Goal: Transaction & Acquisition: Obtain resource

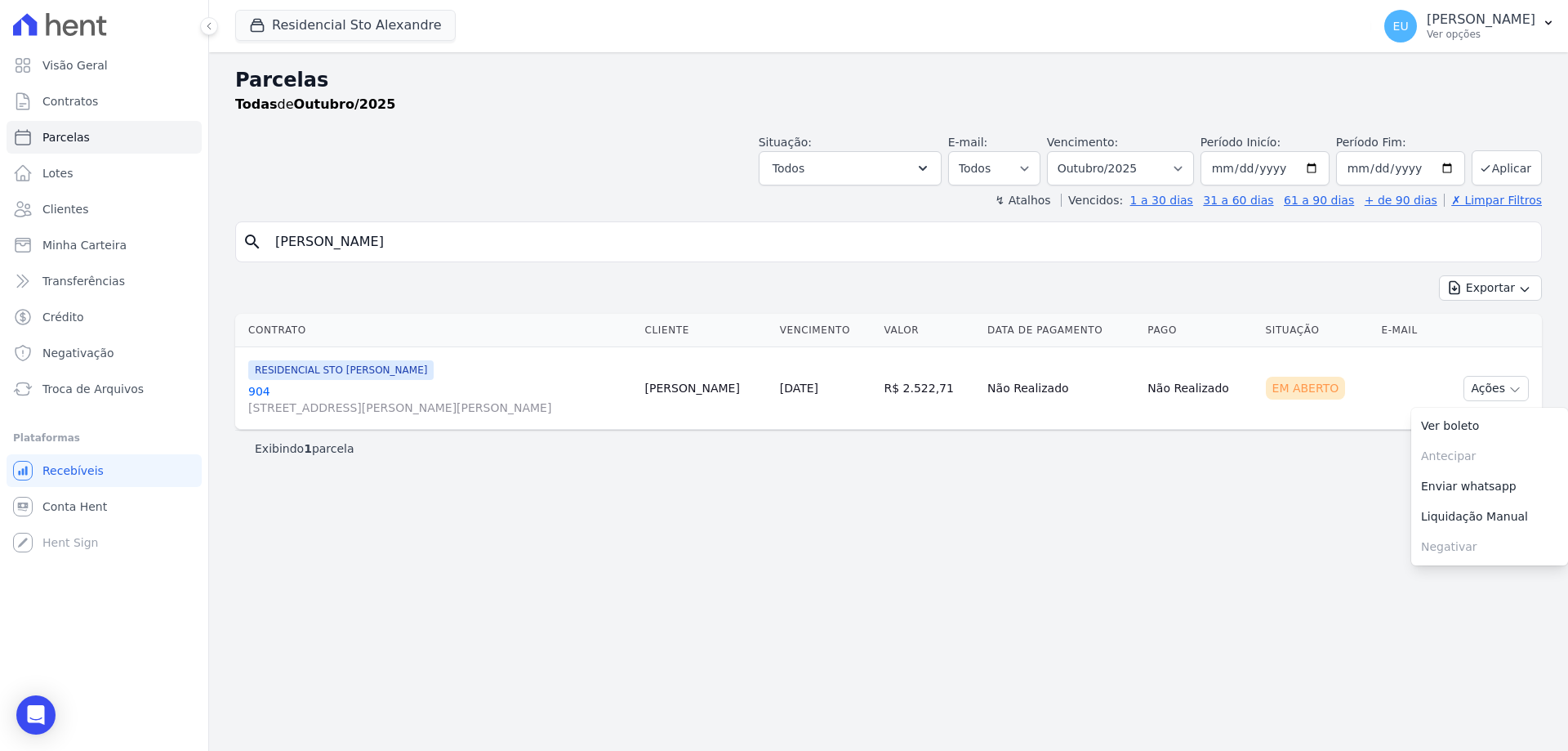
select select
click at [361, 235] on input "[PERSON_NAME]" at bounding box center [900, 242] width 1269 height 33
drag, startPoint x: 320, startPoint y: 236, endPoint x: 202, endPoint y: 252, distance: 119.1
click at [202, 252] on div "Visão Geral Contratos [GEOGRAPHIC_DATA] Lotes Clientes Minha Carteira Transferê…" at bounding box center [784, 376] width 1568 height 751
type input "higor"
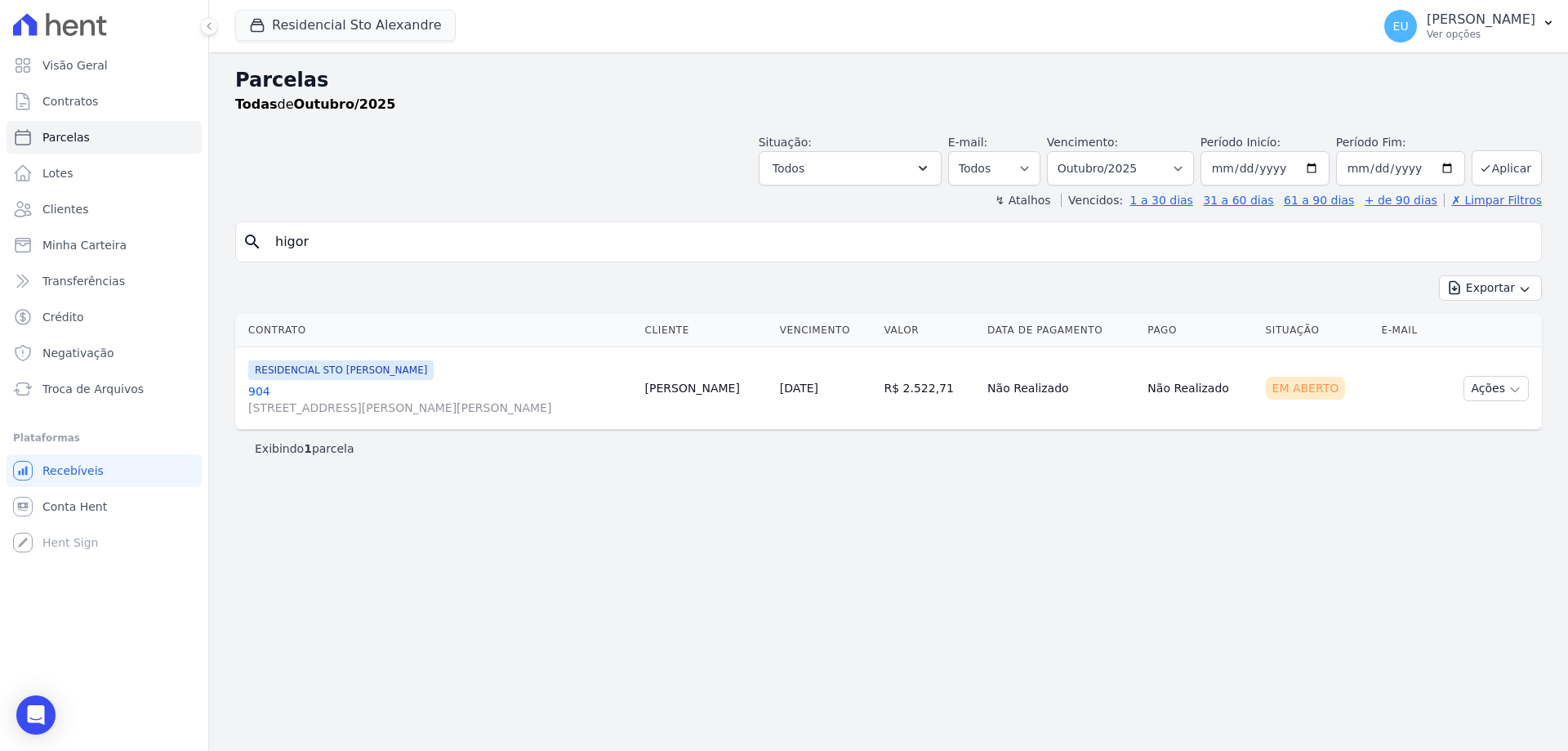
select select
click at [1493, 389] on button "Ações" at bounding box center [1496, 388] width 65 height 25
click at [1398, 446] on div "Exibindo 1 parcela" at bounding box center [889, 449] width 1268 height 16
click at [1511, 385] on icon "button" at bounding box center [1515, 390] width 13 height 13
click at [1481, 423] on link "Ver boleto" at bounding box center [1489, 425] width 156 height 30
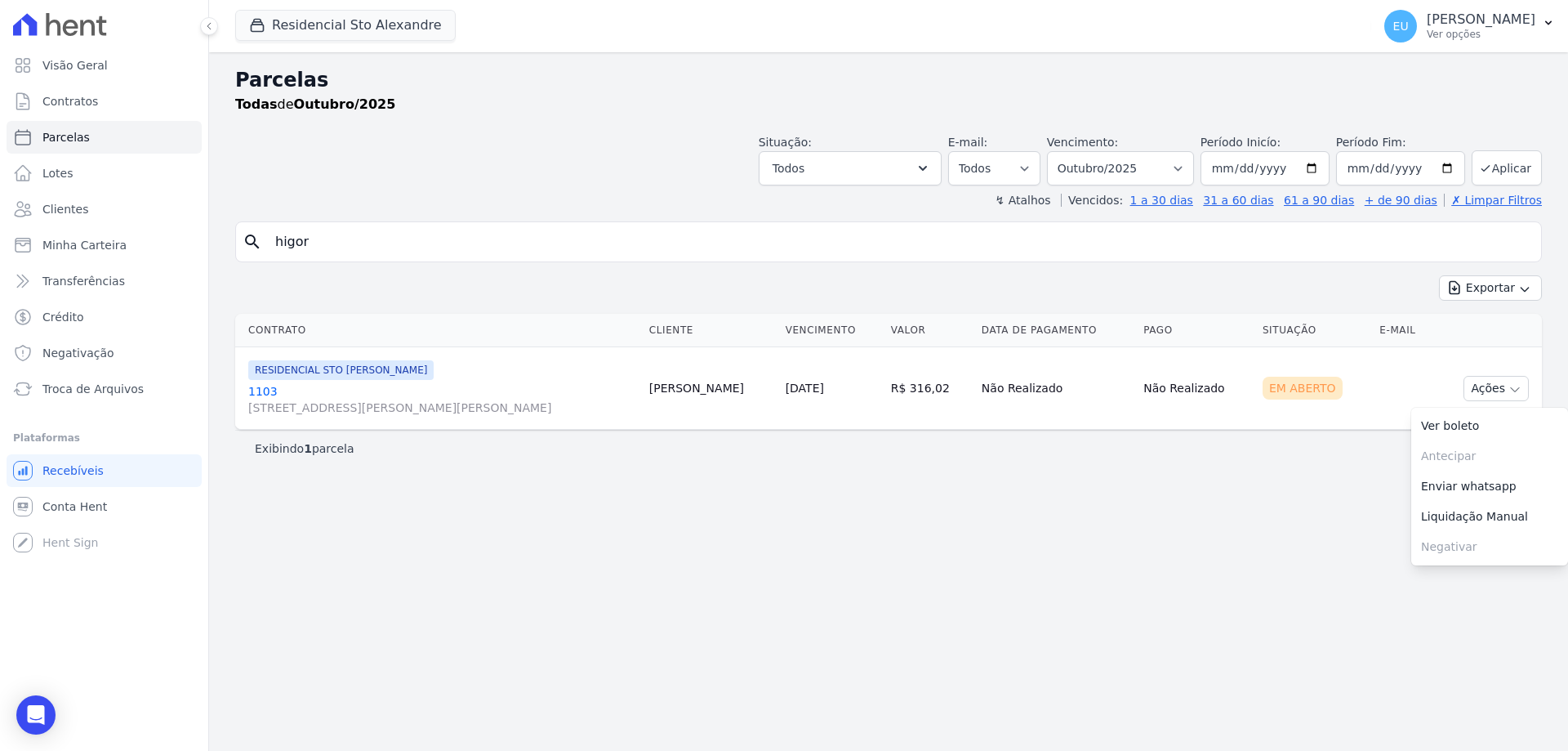
drag, startPoint x: 345, startPoint y: 238, endPoint x: 241, endPoint y: 246, distance: 104.3
click at [241, 246] on div "search [GEOGRAPHIC_DATA]" at bounding box center [888, 242] width 1307 height 41
type input "matheus"
select select
click at [1507, 384] on button "Ações" at bounding box center [1496, 388] width 65 height 25
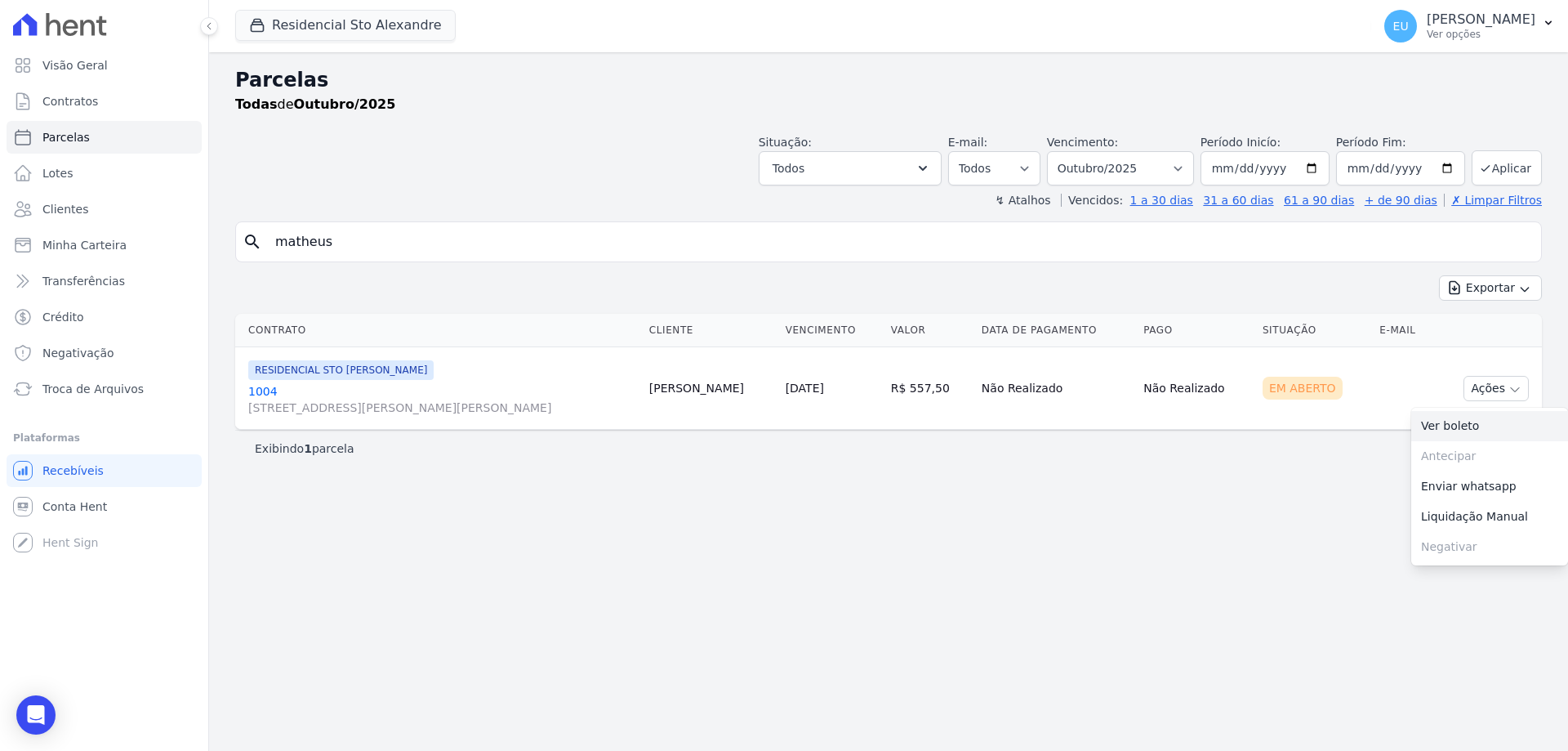
click at [1462, 424] on link "Ver boleto" at bounding box center [1489, 425] width 156 height 30
click at [1449, 424] on link "Ver boleto" at bounding box center [1489, 425] width 156 height 30
drag, startPoint x: 341, startPoint y: 242, endPoint x: 129, endPoint y: 217, distance: 213.5
click at [129, 217] on div "Visão Geral Contratos [GEOGRAPHIC_DATA] Lotes Clientes Minha Carteira Transferê…" at bounding box center [784, 376] width 1568 height 751
type input "[PERSON_NAME]"
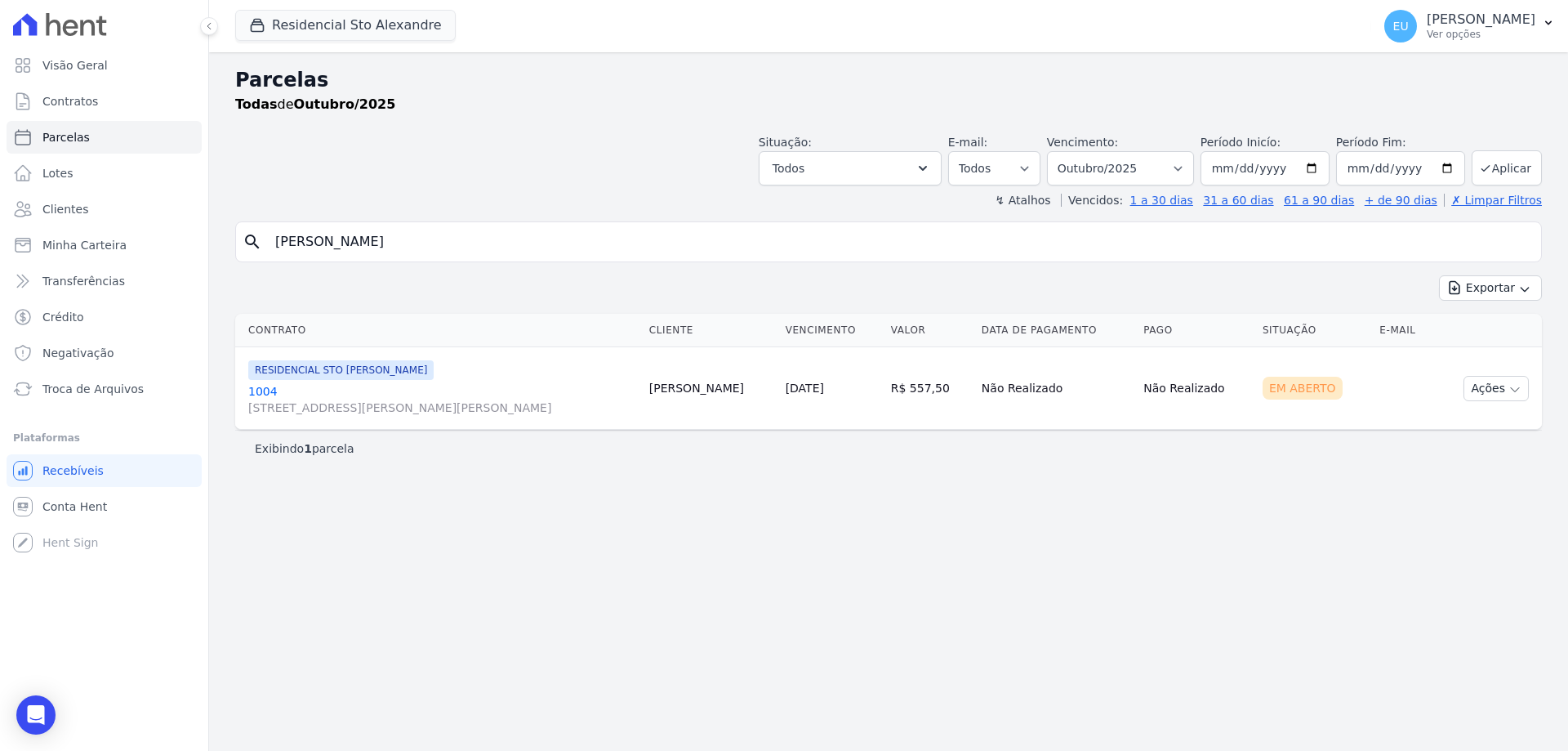
select select
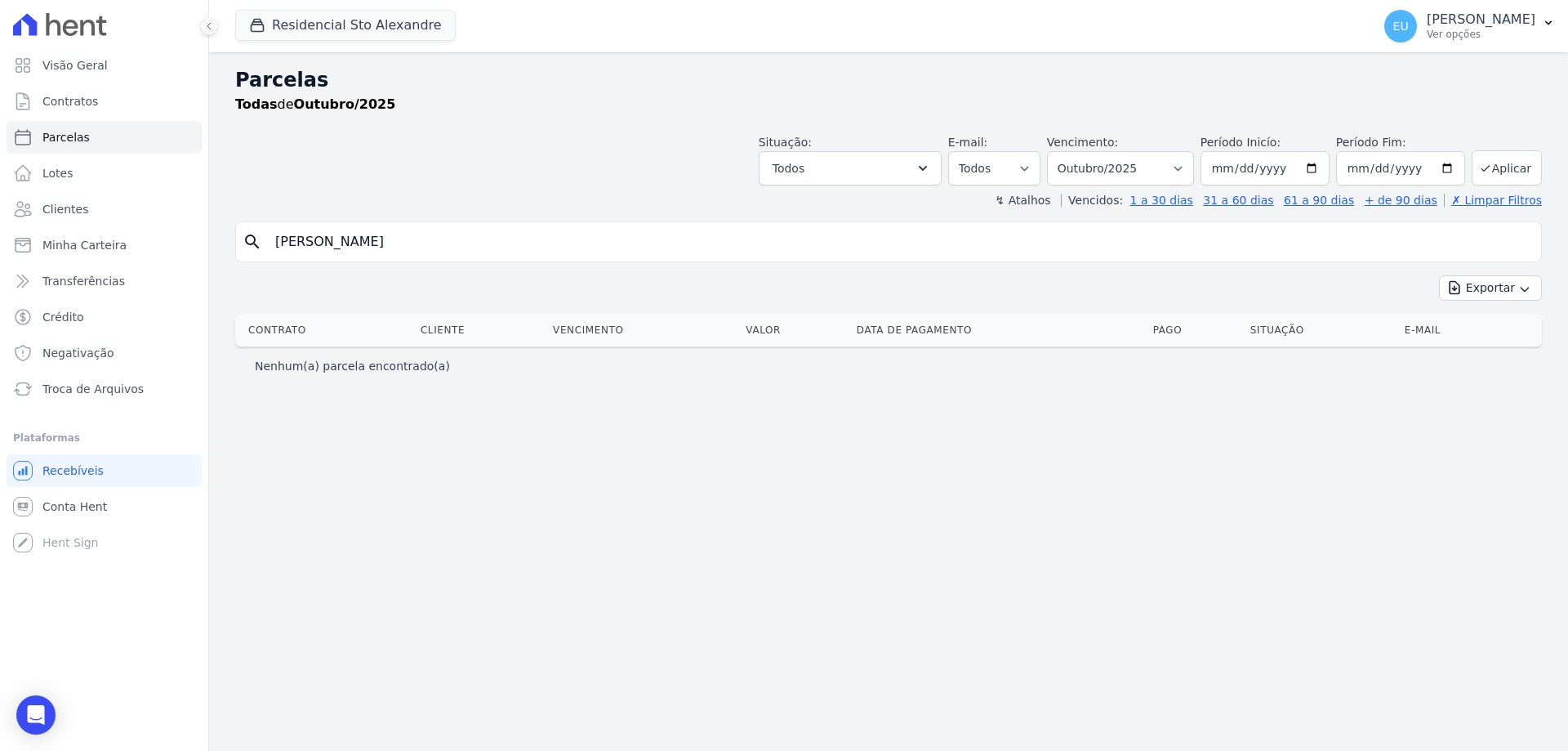
click at [386, 242] on input "[PERSON_NAME]" at bounding box center [900, 242] width 1269 height 33
type input "[PERSON_NAME]"
select select
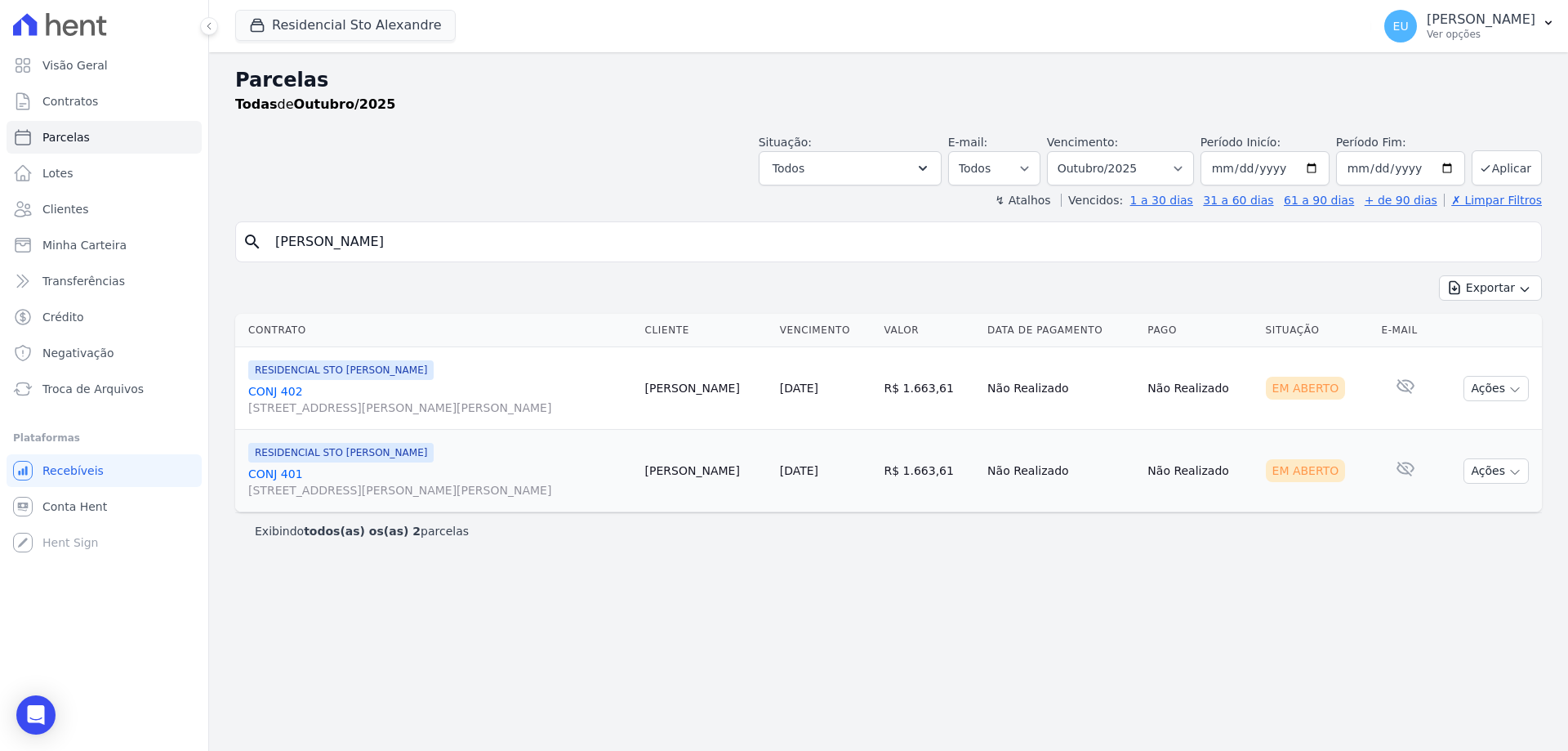
click at [318, 243] on input "[PERSON_NAME]" at bounding box center [900, 242] width 1269 height 33
type input "antônio"
select select
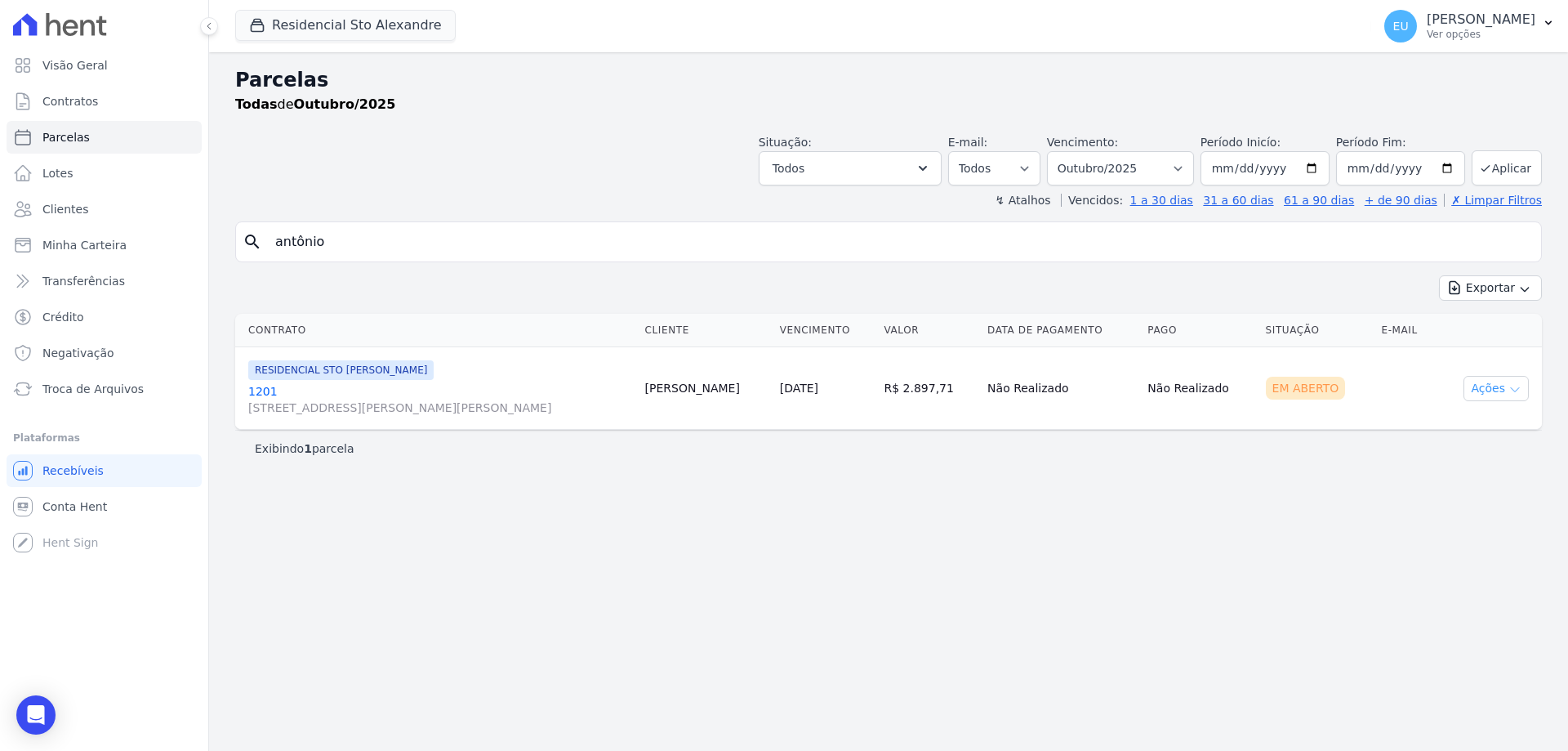
click at [1496, 387] on button "Ações" at bounding box center [1496, 388] width 65 height 25
click at [1436, 428] on link "Ver boleto" at bounding box center [1489, 425] width 156 height 30
drag, startPoint x: 337, startPoint y: 246, endPoint x: 140, endPoint y: 242, distance: 197.0
click at [140, 242] on div "Visão Geral Contratos [GEOGRAPHIC_DATA] Lotes Clientes Minha Carteira Transferê…" at bounding box center [784, 376] width 1568 height 751
type input "[PERSON_NAME]"
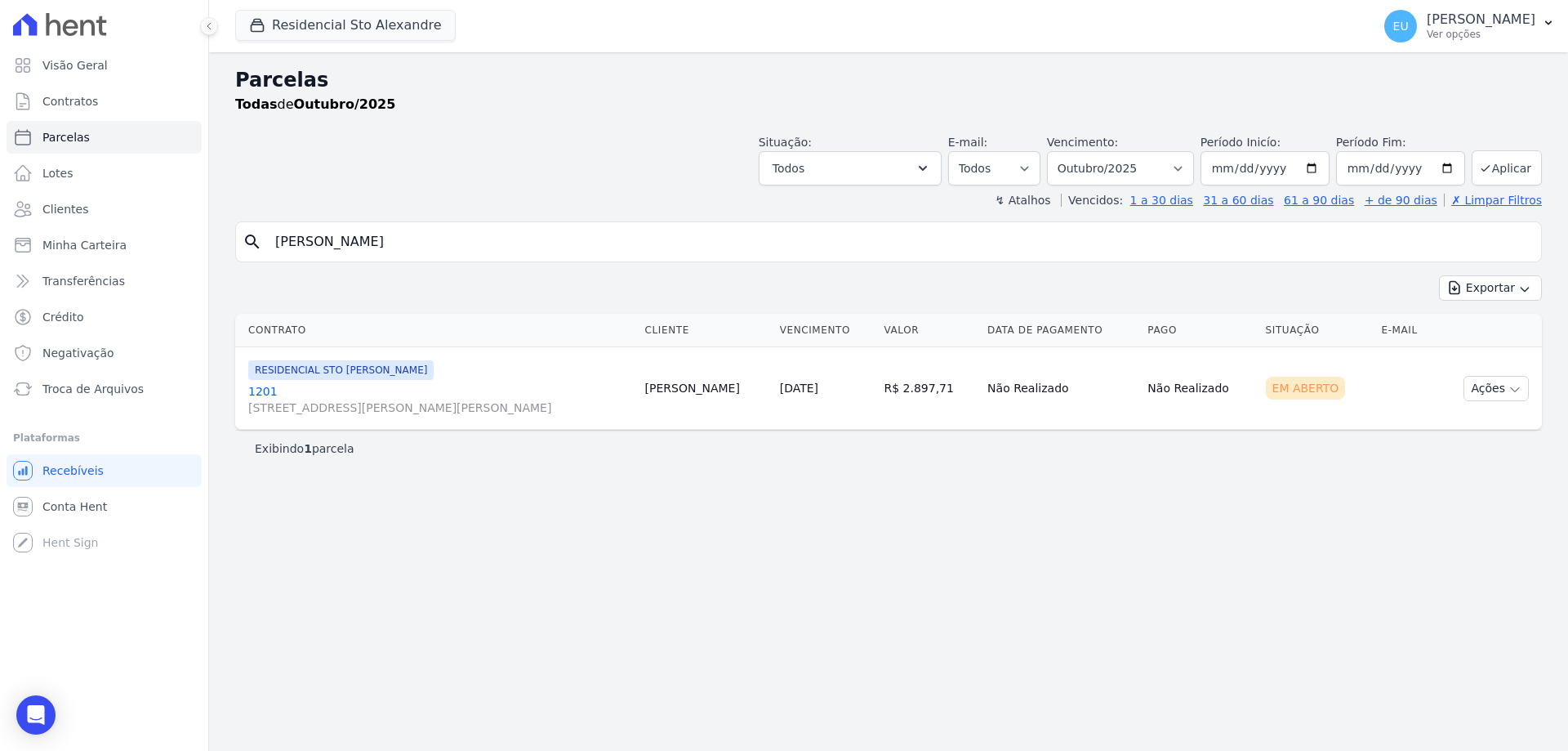
select select
click at [1486, 385] on button "Ações" at bounding box center [1496, 388] width 65 height 25
click at [1452, 424] on link "Ver boleto" at bounding box center [1489, 425] width 156 height 30
drag, startPoint x: 335, startPoint y: 241, endPoint x: 193, endPoint y: 248, distance: 142.2
click at [193, 248] on div "Visão Geral Contratos [GEOGRAPHIC_DATA] Lotes Clientes Minha Carteira Transferê…" at bounding box center [784, 376] width 1568 height 751
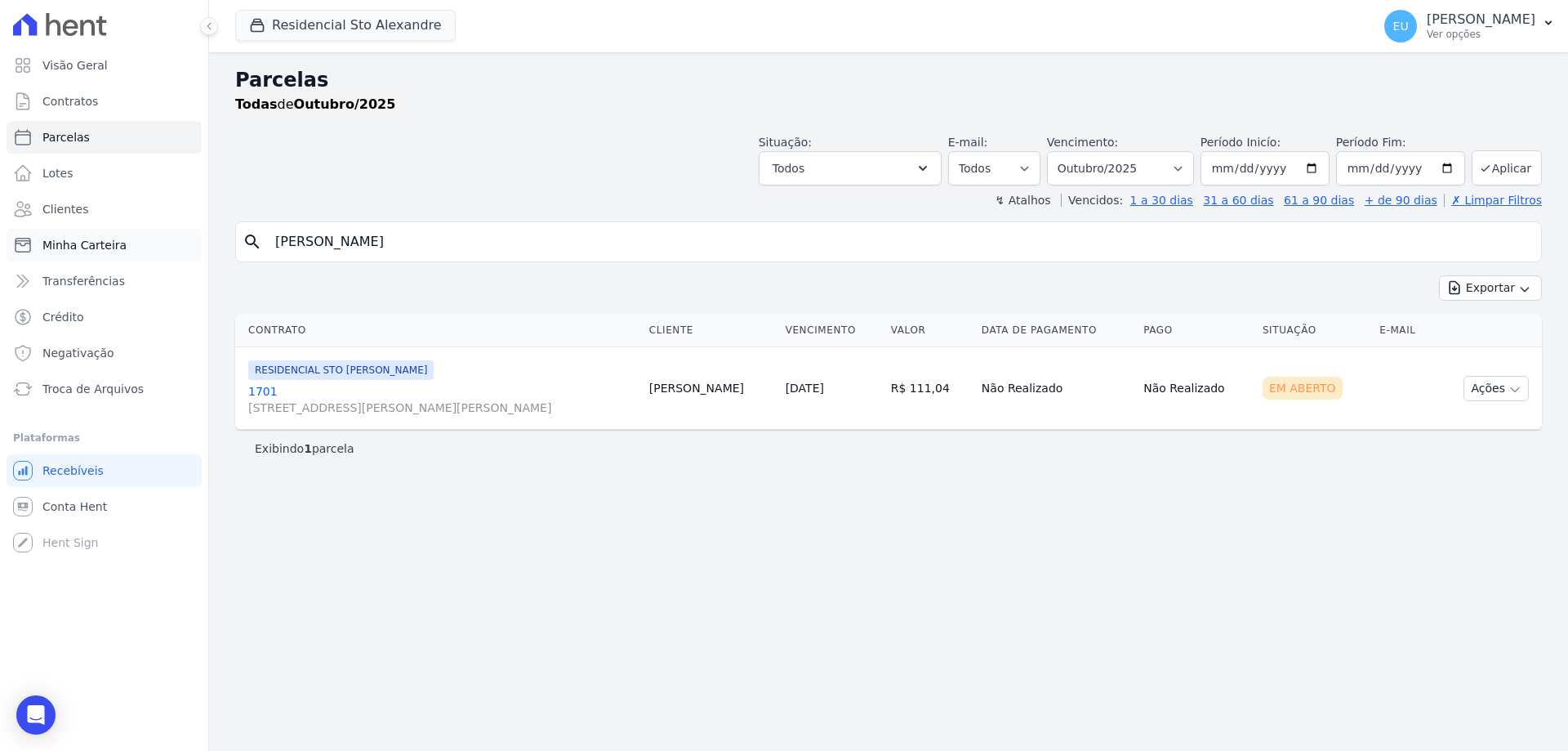
type input "[PERSON_NAME]"
click at [1439, 275] on button "Exportar" at bounding box center [1490, 288] width 103 height 25
click at [1123, 507] on div "Parcelas Todas de Outubro/2025 Situação: Agendado Em Aberto Pago Processando Ca…" at bounding box center [888, 402] width 1359 height 699
click at [1487, 287] on button "Exportar" at bounding box center [1490, 288] width 103 height 25
click at [403, 249] on input "[PERSON_NAME]" at bounding box center [900, 242] width 1269 height 33
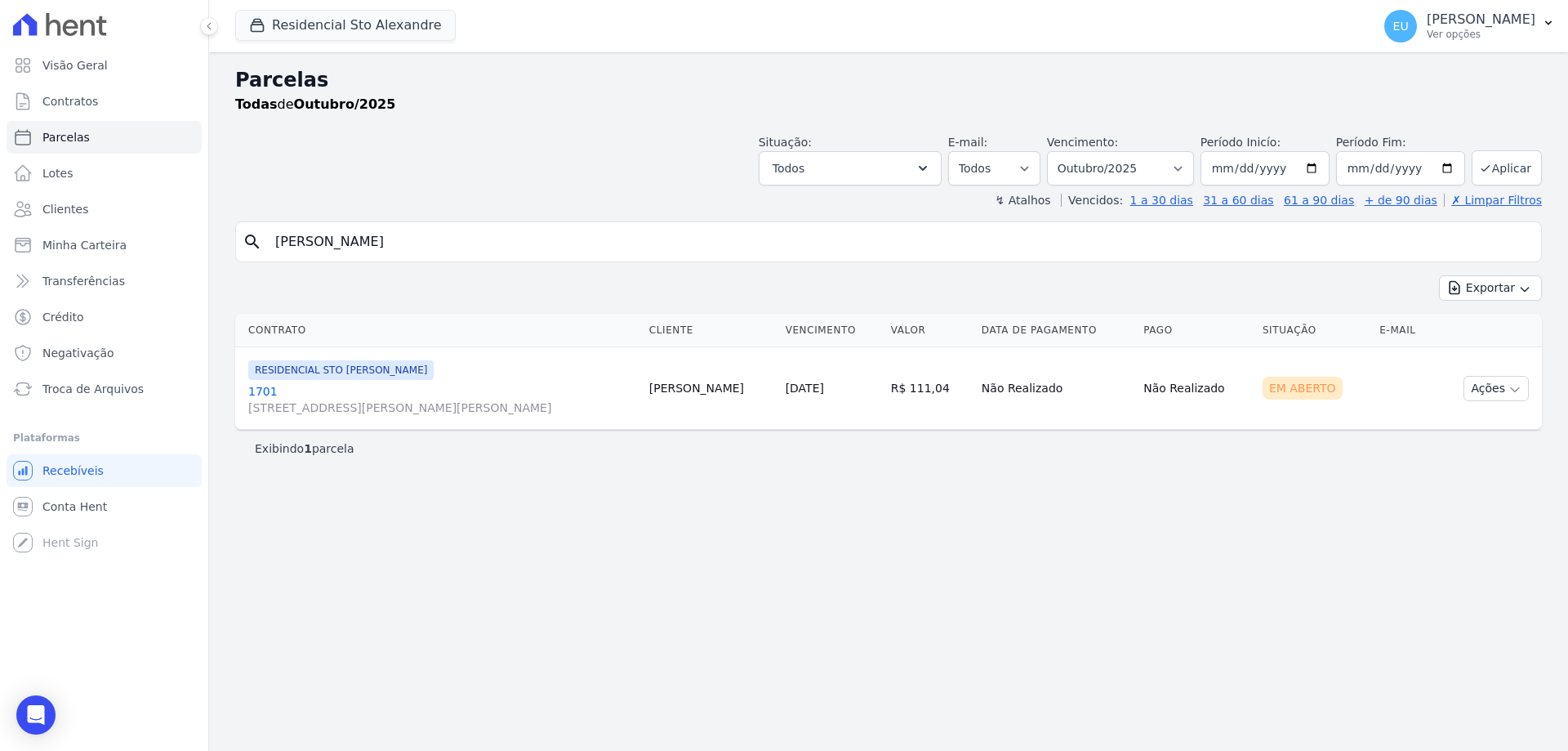
type input "[PERSON_NAME]"
select select
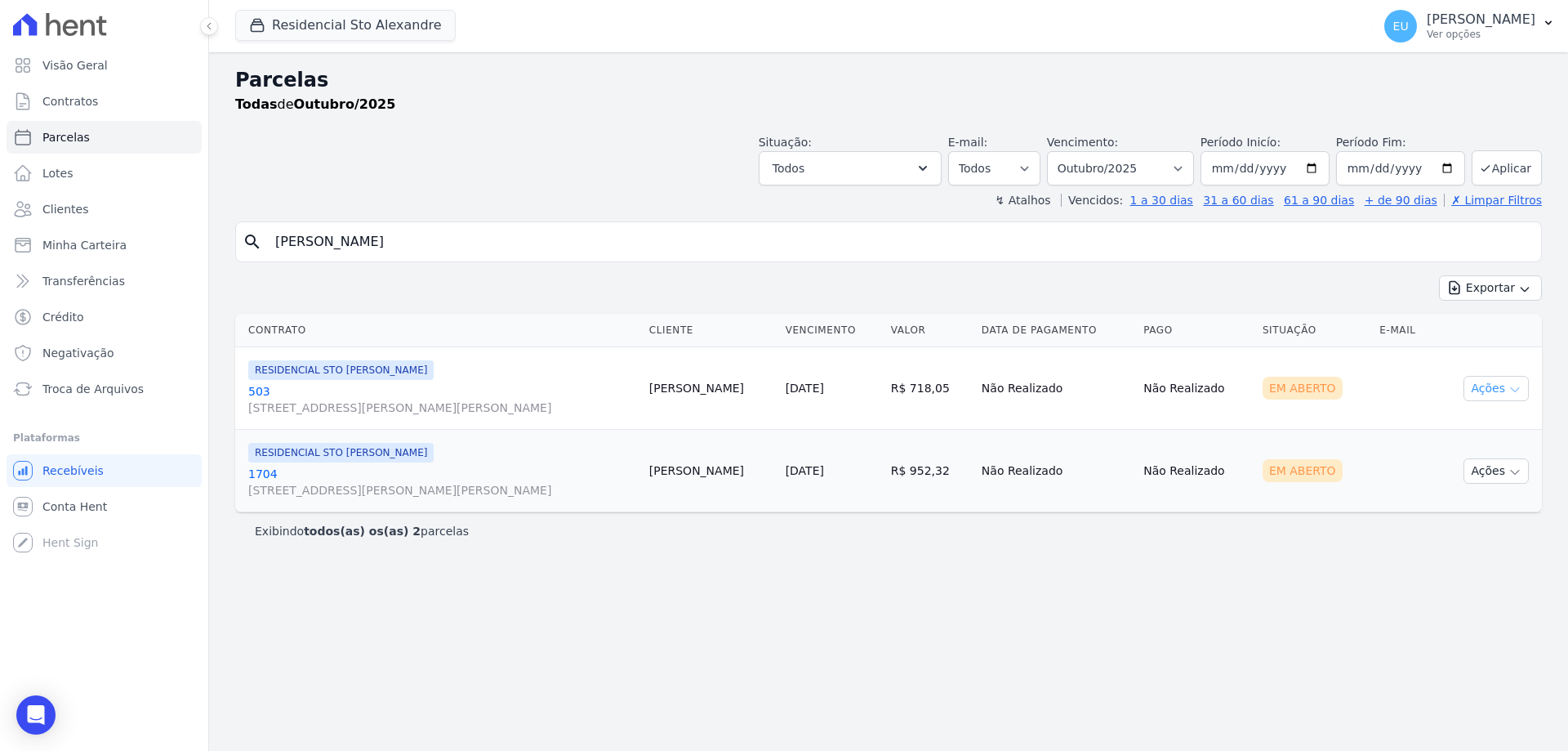
click at [1502, 389] on button "Ações" at bounding box center [1496, 388] width 65 height 25
click at [1462, 424] on link "Ver boleto" at bounding box center [1489, 425] width 156 height 30
